Goal: Task Accomplishment & Management: Manage account settings

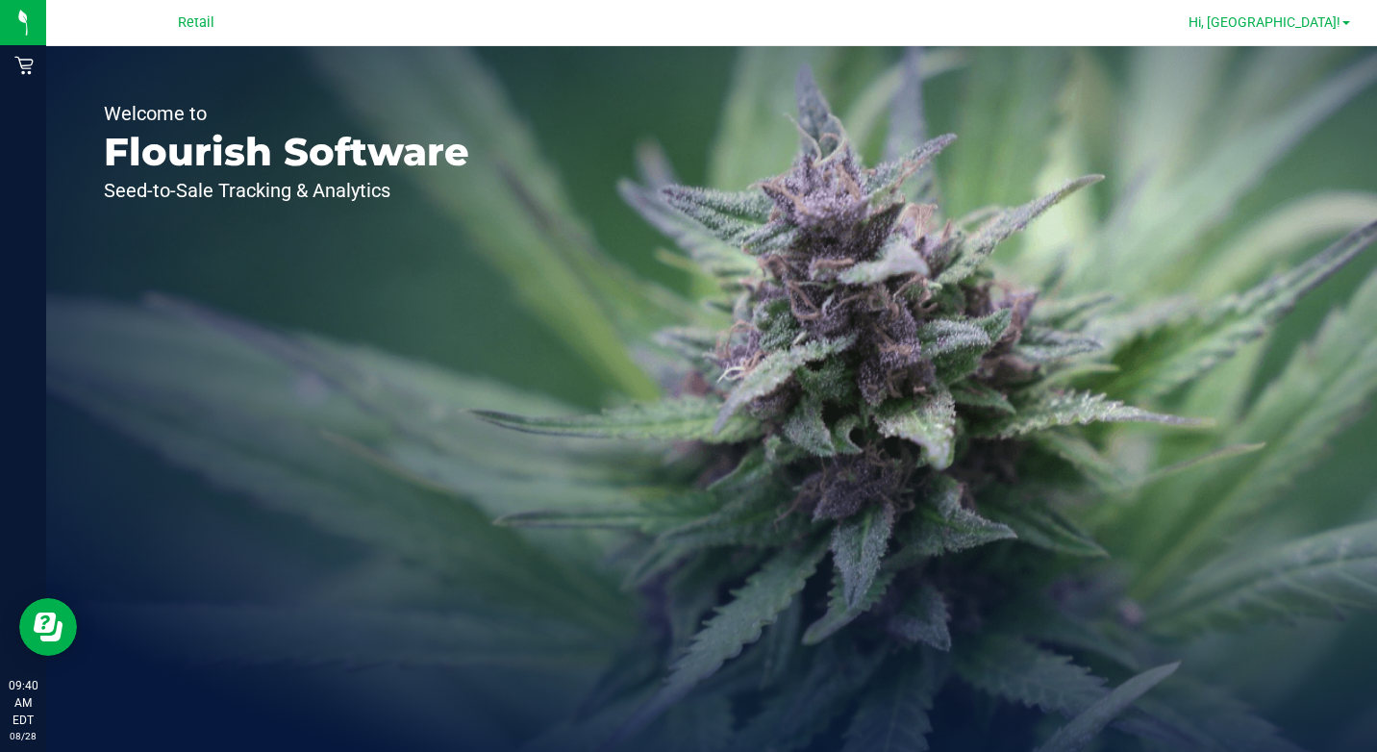
click at [1334, 17] on span "Hi, [GEOGRAPHIC_DATA]!" at bounding box center [1264, 21] width 152 height 15
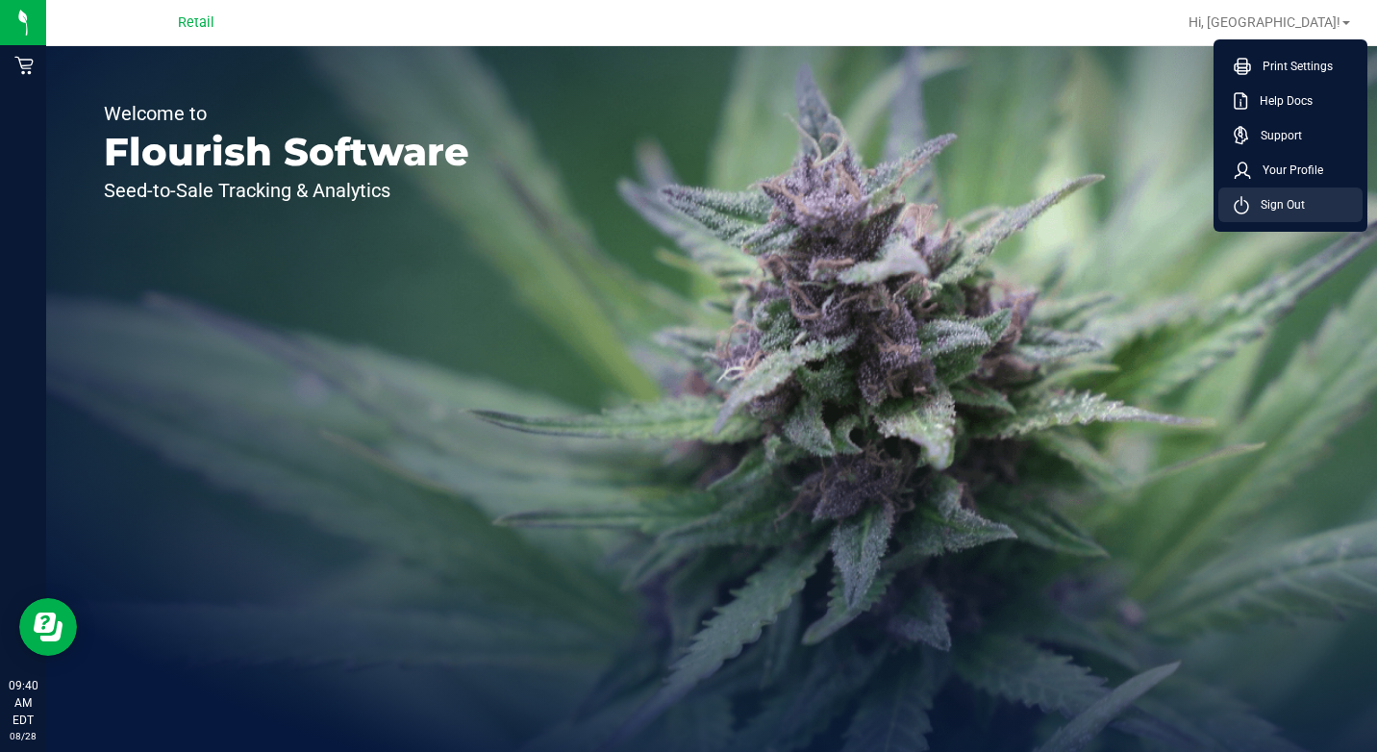
click at [1274, 197] on span "Sign Out" at bounding box center [1277, 204] width 56 height 19
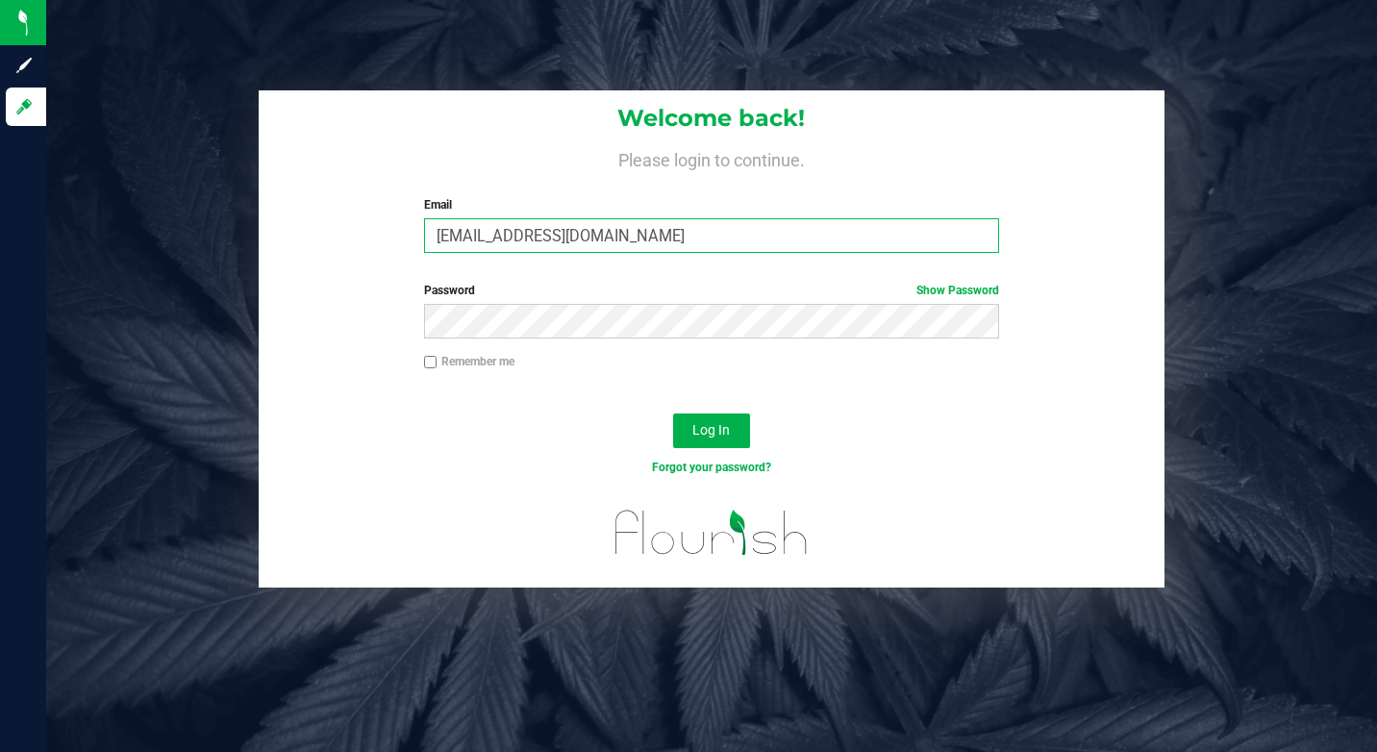
click at [743, 232] on input "[EMAIL_ADDRESS][DOMAIN_NAME]" at bounding box center [711, 235] width 575 height 35
click at [646, 239] on input "[EMAIL_ADDRESS][DOMAIN_NAME]" at bounding box center [711, 235] width 575 height 35
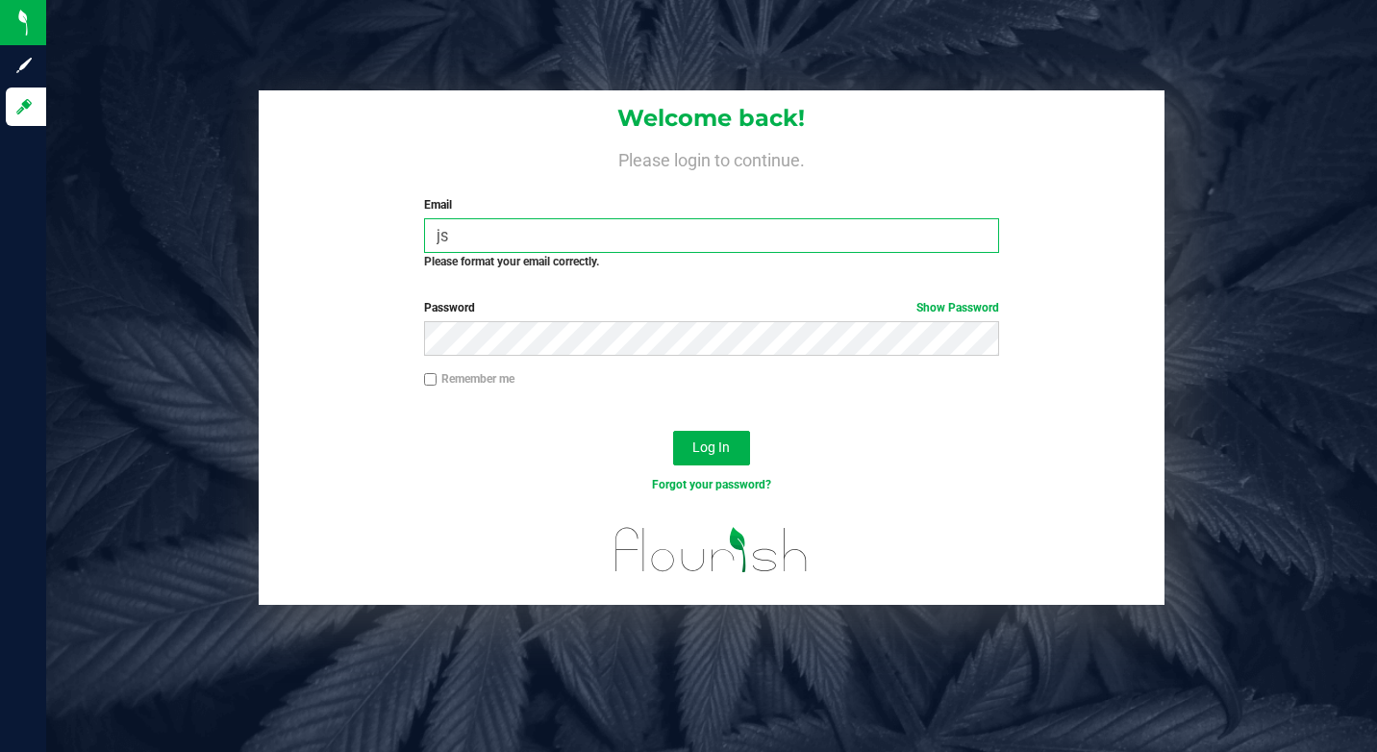
type input "j"
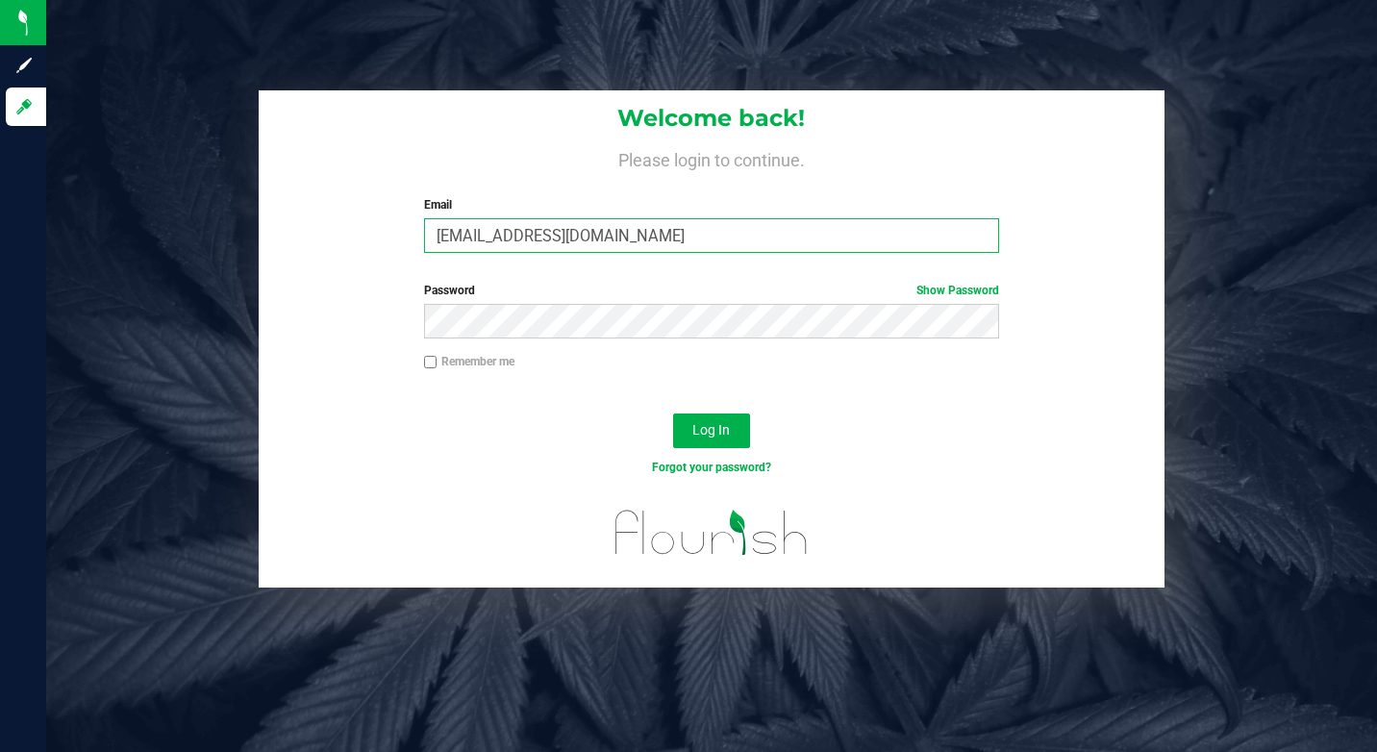
type input "[EMAIL_ADDRESS][DOMAIN_NAME]"
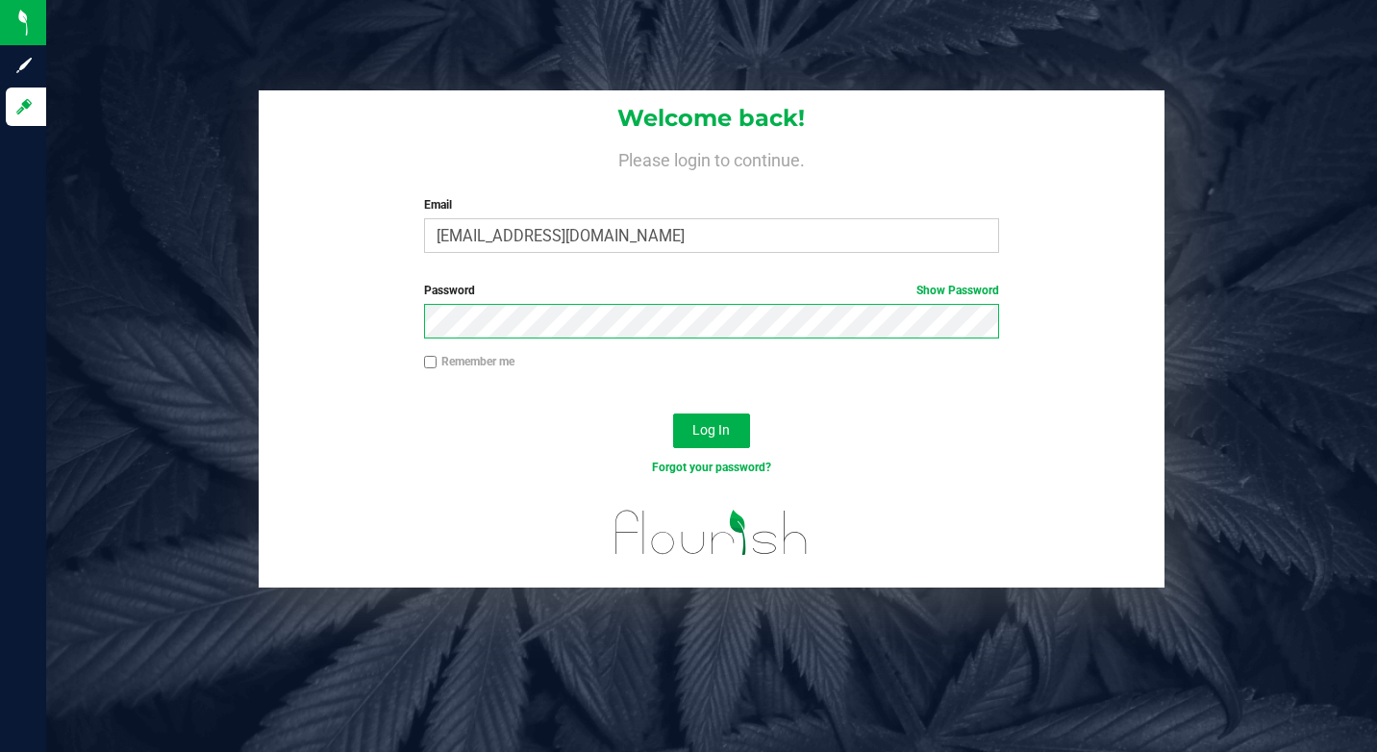
click at [673, 413] on button "Log In" at bounding box center [711, 430] width 77 height 35
